Goal: Communication & Community: Ask a question

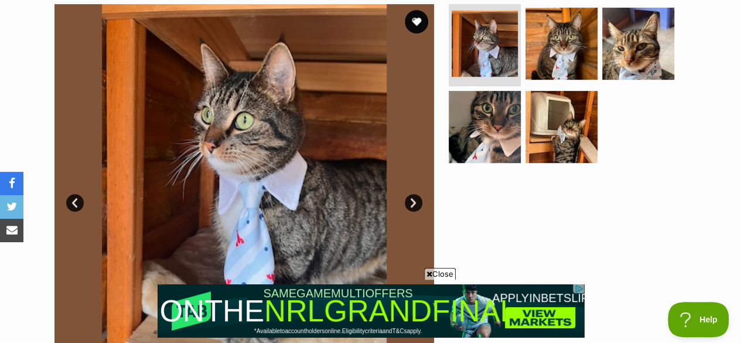
click at [411, 194] on link "Next" at bounding box center [414, 203] width 18 height 18
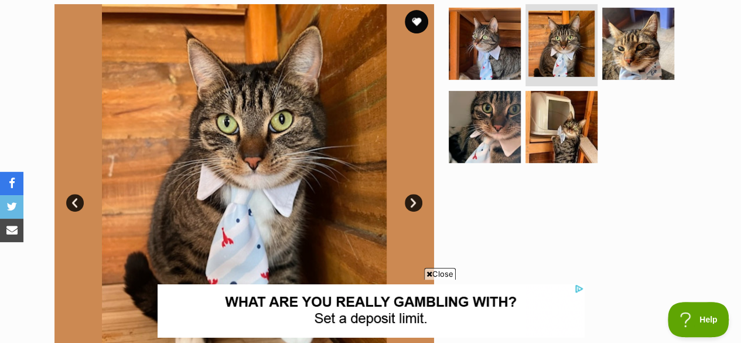
click at [413, 194] on link "Next" at bounding box center [414, 203] width 18 height 18
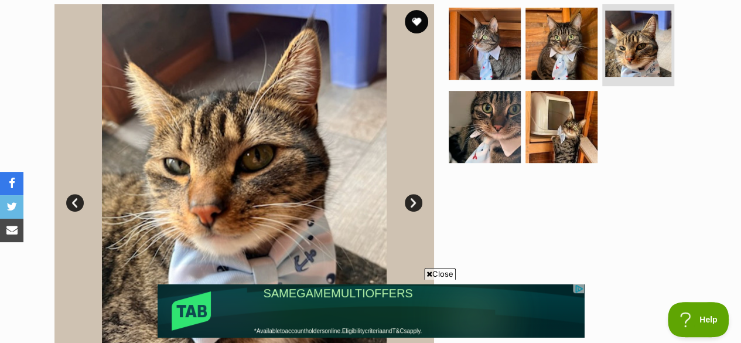
click at [413, 194] on link "Next" at bounding box center [414, 203] width 18 height 18
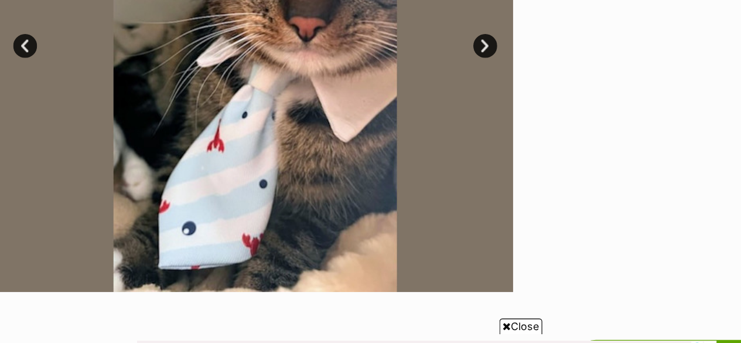
scroll to position [398, 0]
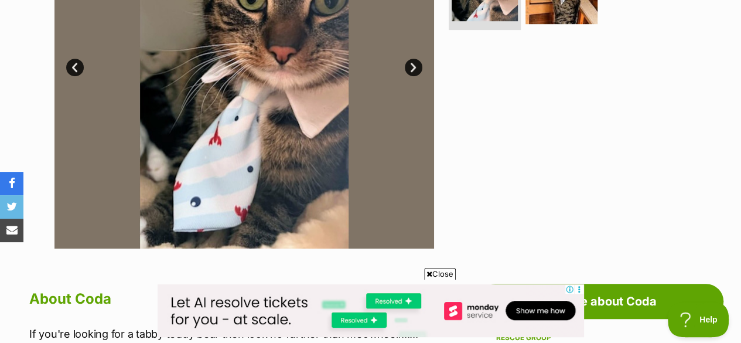
click at [412, 59] on link "Next" at bounding box center [414, 68] width 18 height 18
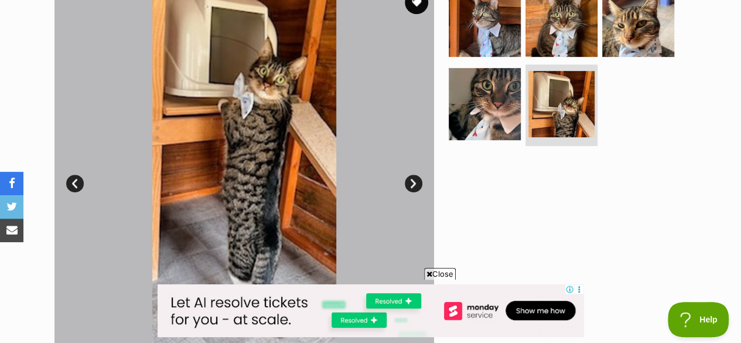
scroll to position [280, 0]
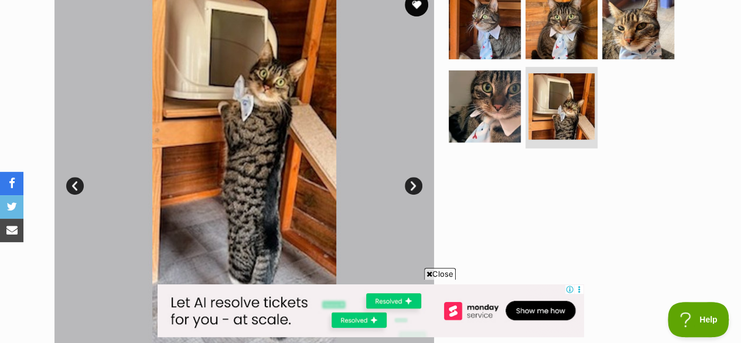
click at [418, 177] on link "Next" at bounding box center [414, 186] width 18 height 18
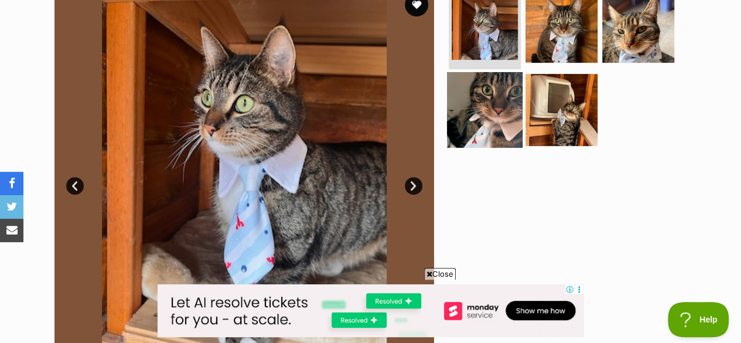
click at [493, 95] on img at bounding box center [485, 109] width 76 height 76
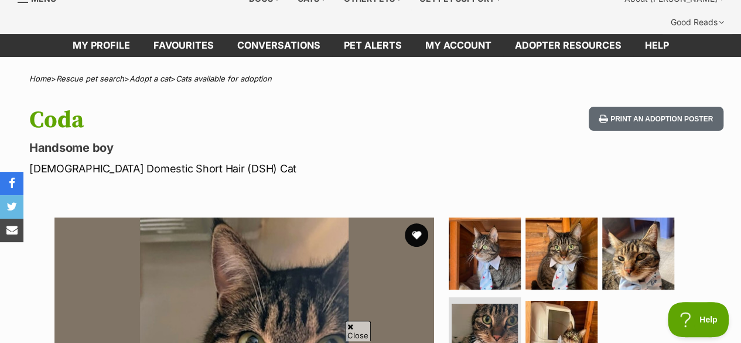
scroll to position [0, 0]
click at [419, 222] on button "favourite" at bounding box center [416, 235] width 26 height 26
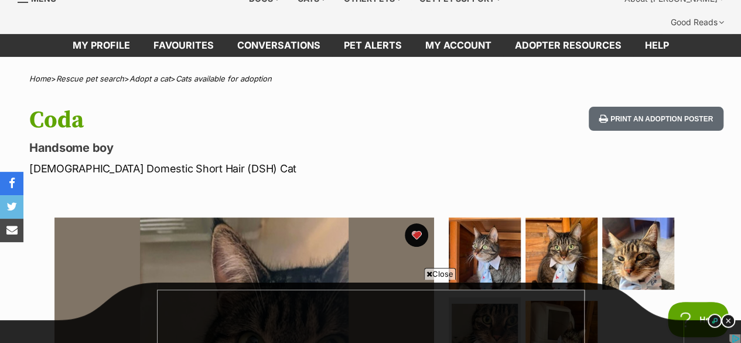
click at [437, 269] on span "Close" at bounding box center [440, 274] width 32 height 12
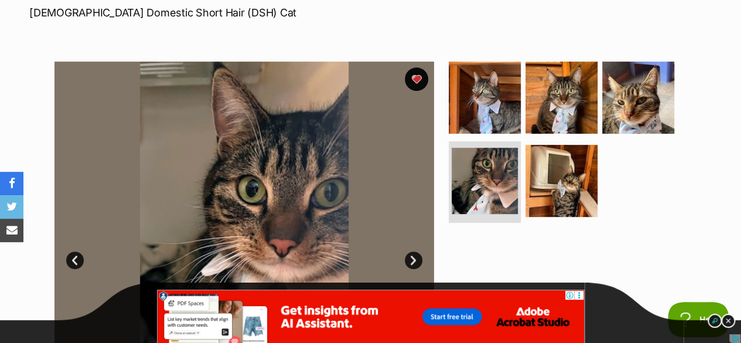
scroll to position [196, 0]
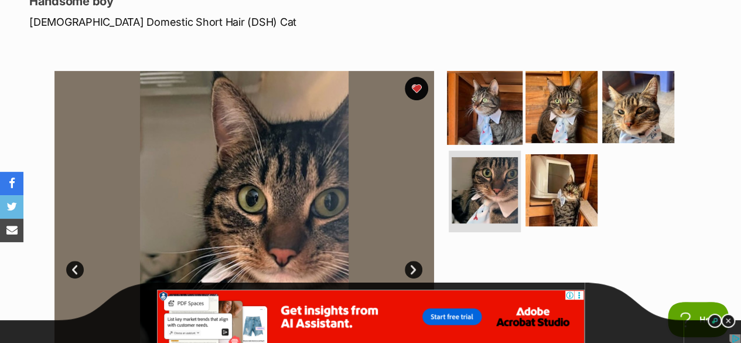
click at [468, 90] on img at bounding box center [485, 107] width 76 height 76
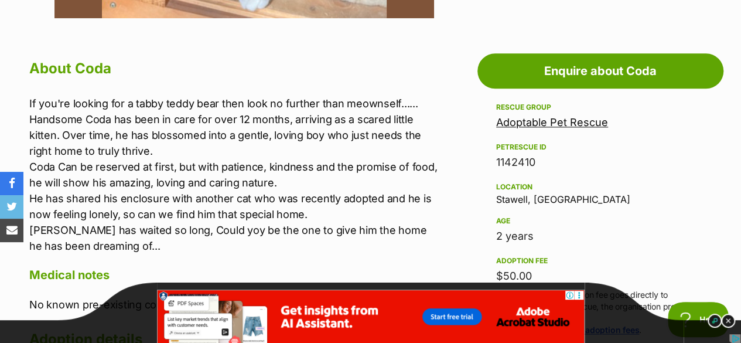
scroll to position [614, 0]
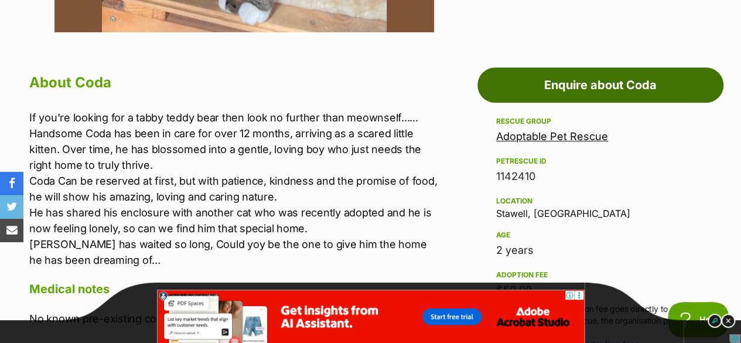
click at [590, 67] on link "Enquire about Coda" at bounding box center [600, 84] width 246 height 35
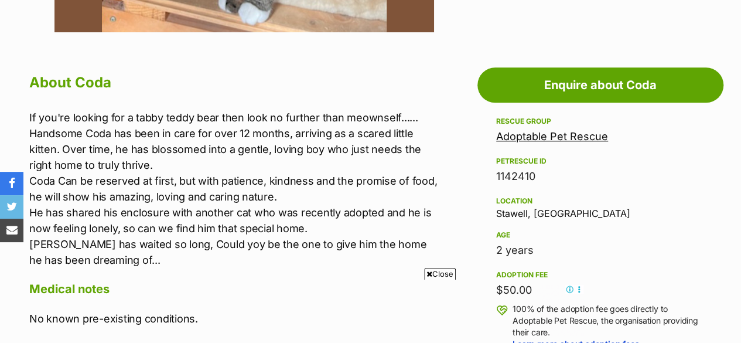
click at [451, 269] on span "Close" at bounding box center [440, 274] width 32 height 12
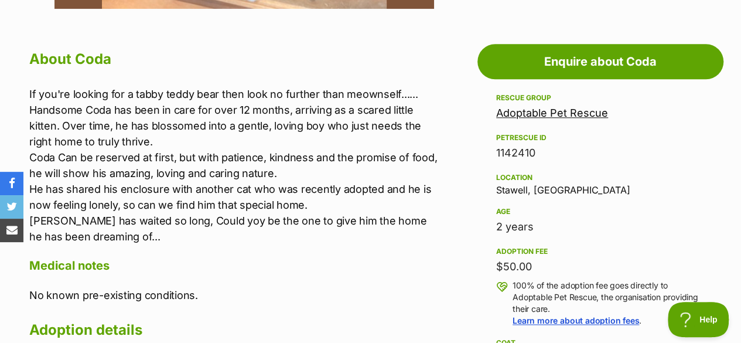
scroll to position [568, 0]
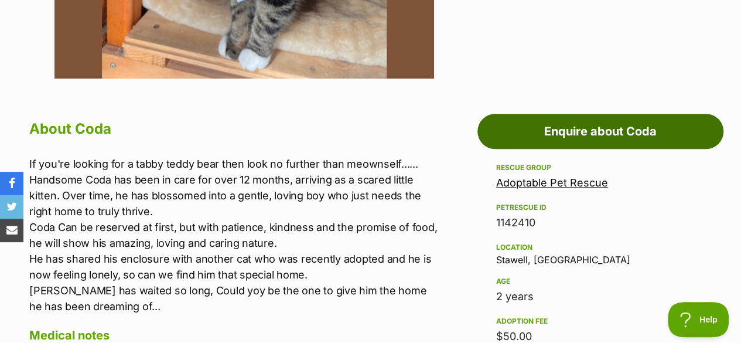
click at [622, 118] on link "Enquire about Coda" at bounding box center [600, 131] width 246 height 35
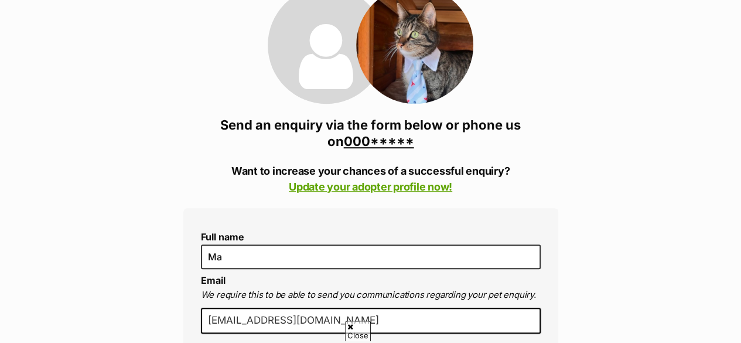
type input "M"
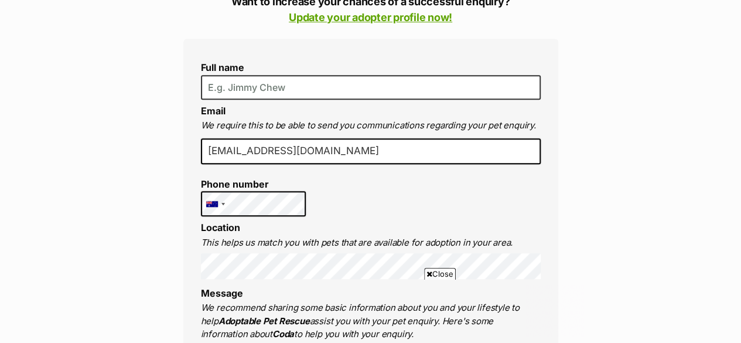
click at [362, 138] on input "[EMAIL_ADDRESS][DOMAIN_NAME]" at bounding box center [371, 151] width 340 height 26
type input "s"
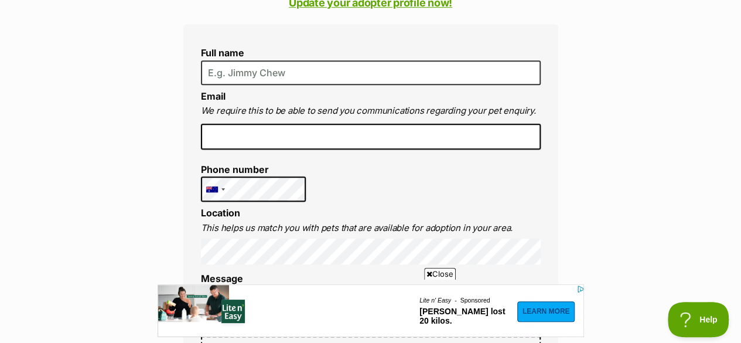
scroll to position [370, 0]
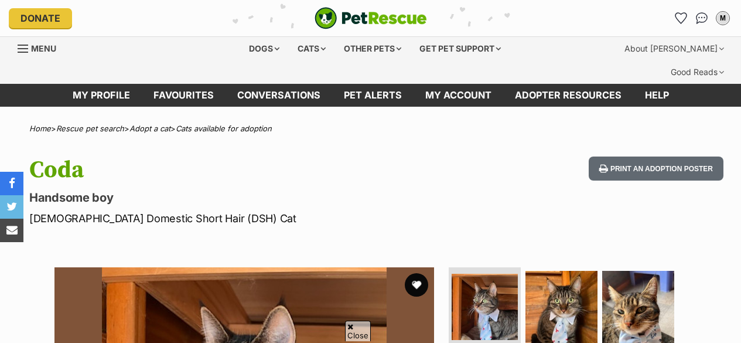
scroll to position [506, 0]
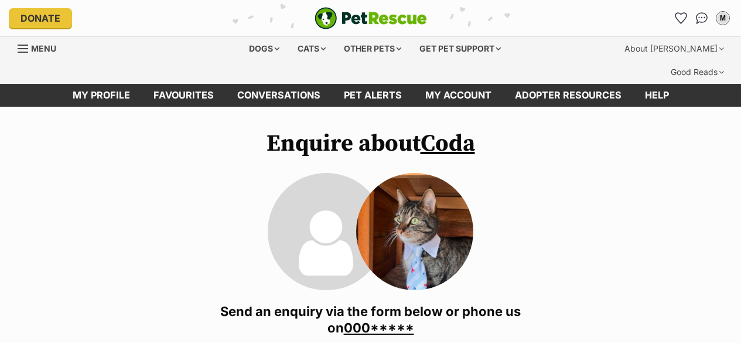
type input "M"
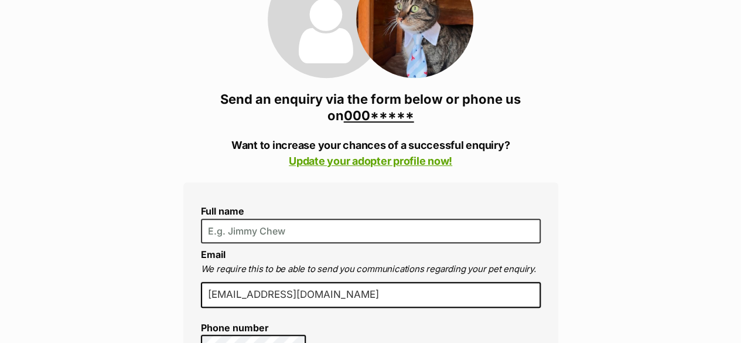
scroll to position [212, 0]
click at [357, 282] on input "[EMAIL_ADDRESS][DOMAIN_NAME]" at bounding box center [371, 295] width 340 height 26
type input "s"
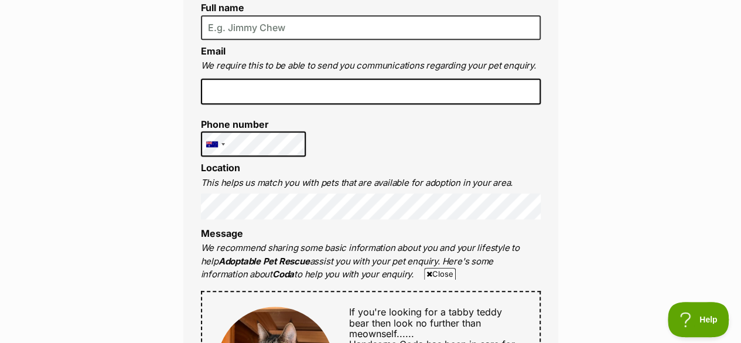
scroll to position [382, 0]
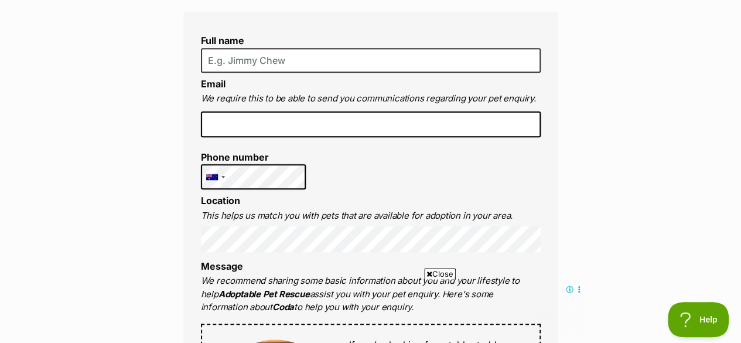
click at [257, 111] on input "email" at bounding box center [371, 124] width 340 height 26
type input "cckdi@bigpond.com"
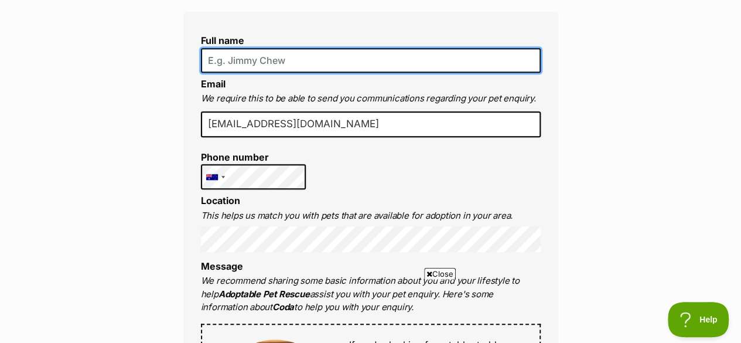
click at [295, 48] on input "Full name" at bounding box center [371, 60] width 340 height 25
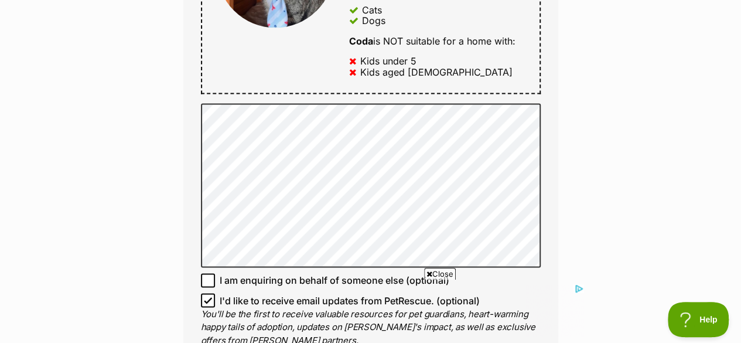
scroll to position [812, 0]
type input "Dianne McAdie"
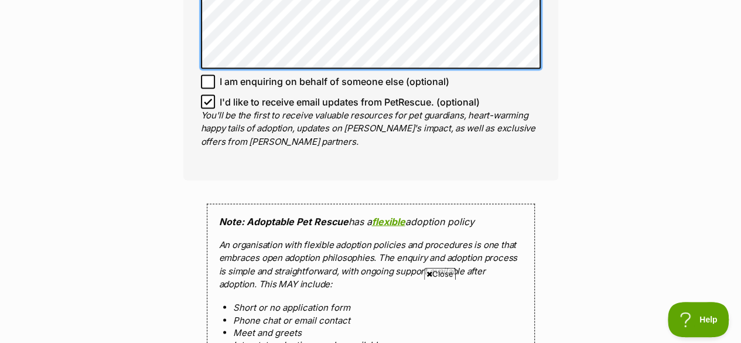
scroll to position [1009, 0]
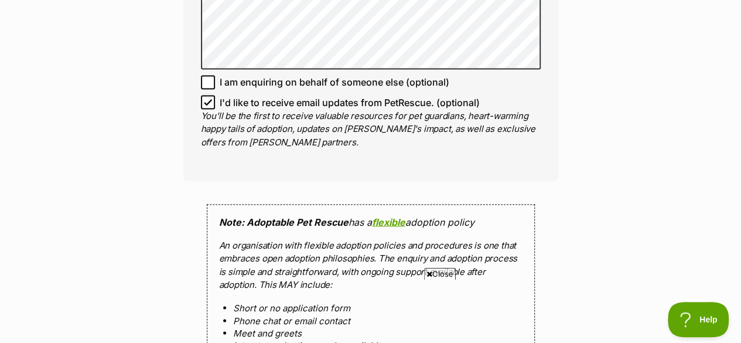
click at [209, 99] on icon at bounding box center [207, 101] width 7 height 5
click at [209, 95] on input "I'd like to receive email updates from PetRescue. (optional)" at bounding box center [208, 102] width 14 height 14
checkbox input "false"
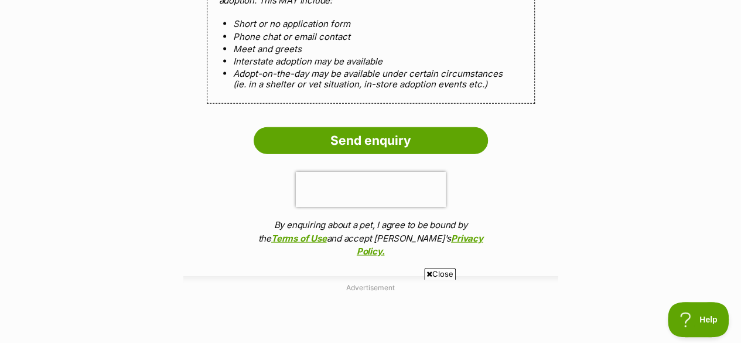
scroll to position [1294, 0]
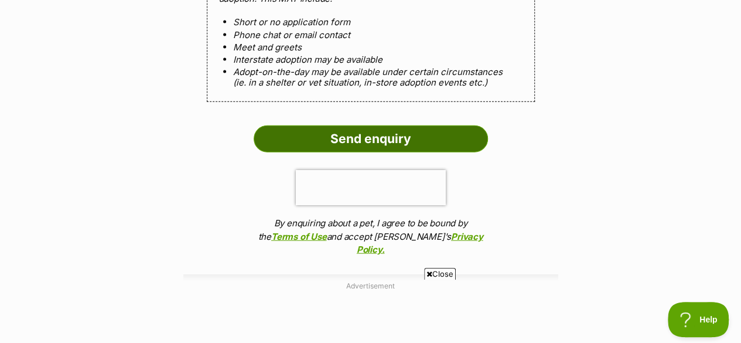
click at [377, 125] on input "Send enquiry" at bounding box center [371, 138] width 234 height 27
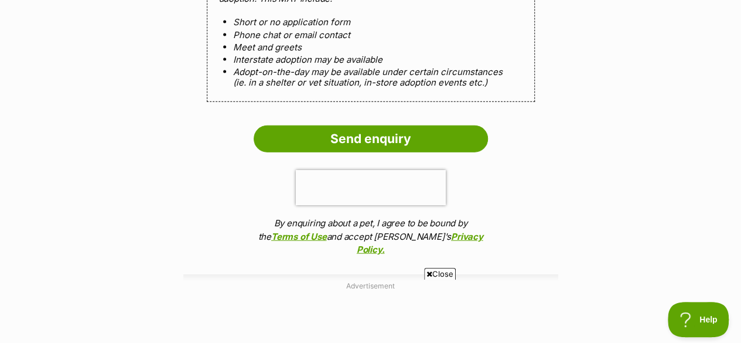
scroll to position [0, 0]
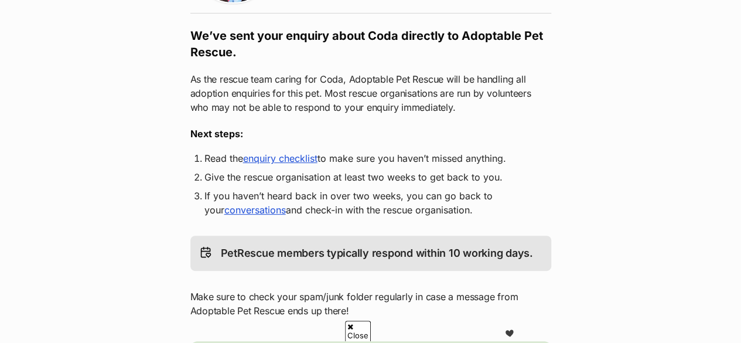
scroll to position [214, 0]
